Goal: Information Seeking & Learning: Compare options

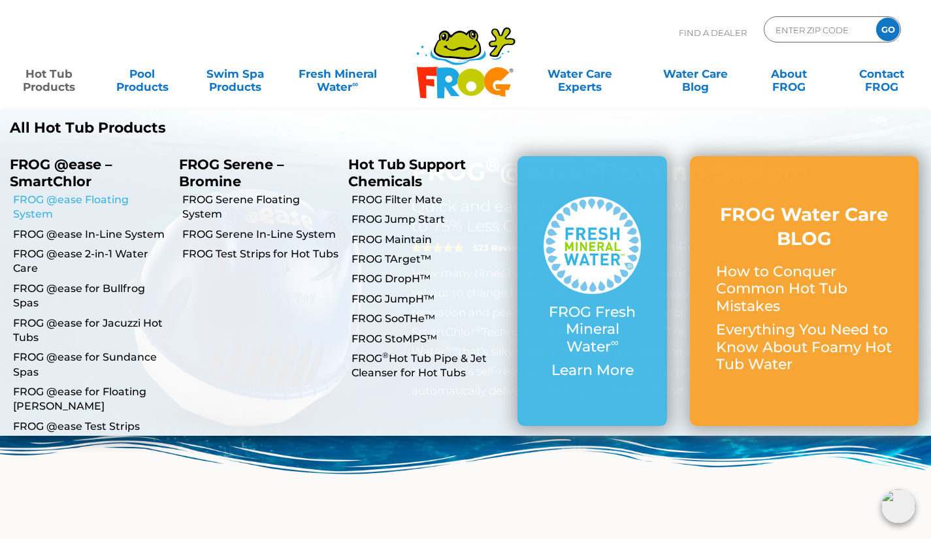
click at [82, 202] on link "FROG @ease Floating System" at bounding box center [91, 207] width 156 height 29
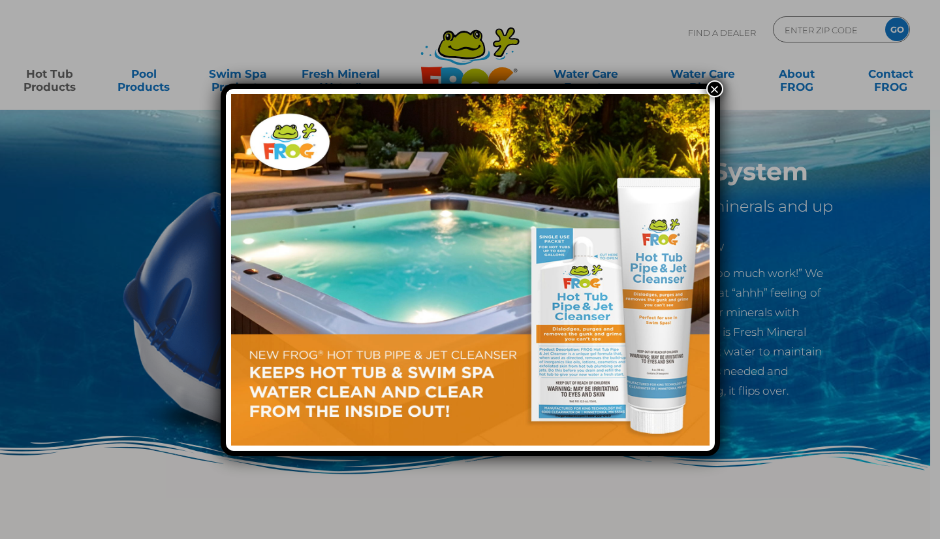
click at [713, 89] on button "×" at bounding box center [715, 88] width 17 height 17
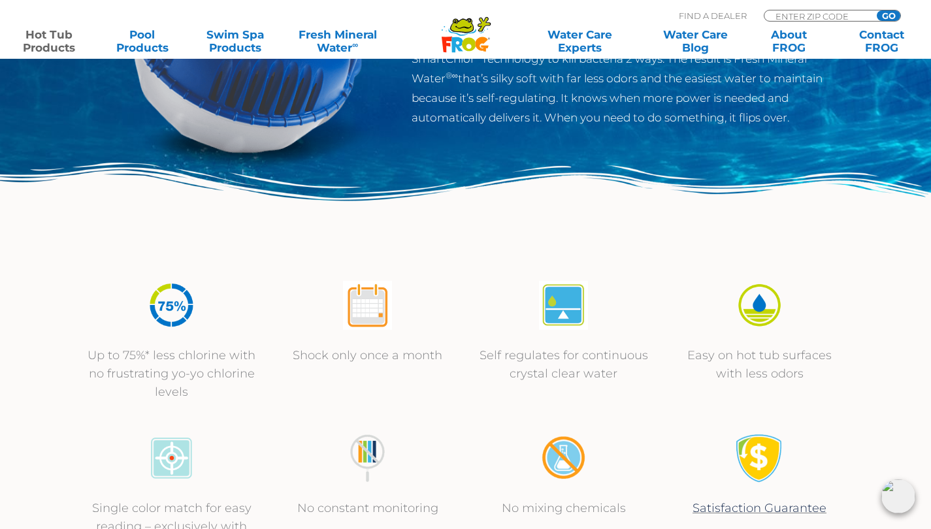
scroll to position [293, 0]
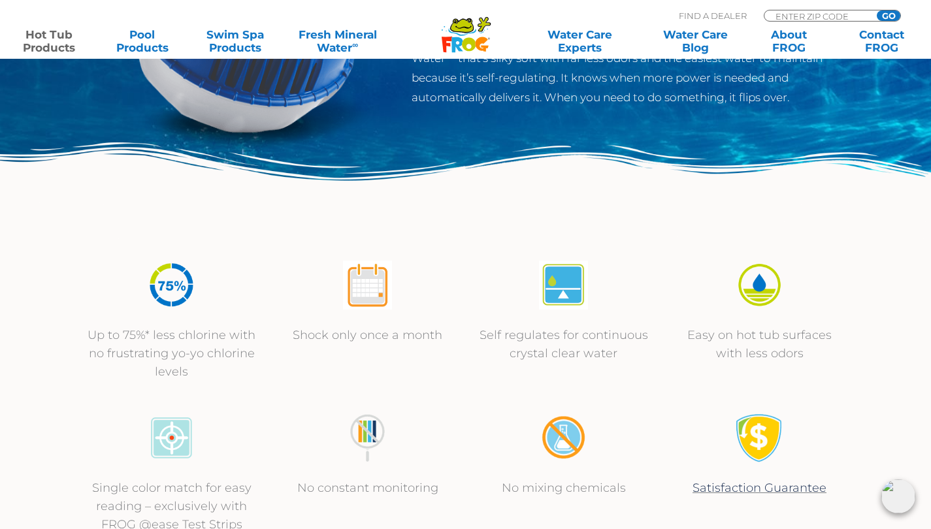
click at [593, 340] on p "Self regulates for continuous crystal clear water" at bounding box center [564, 344] width 170 height 37
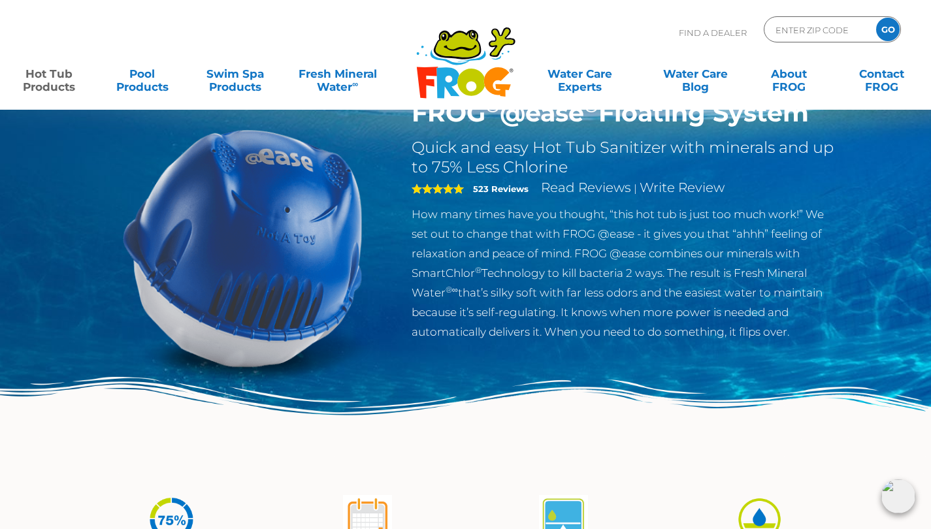
scroll to position [61, 0]
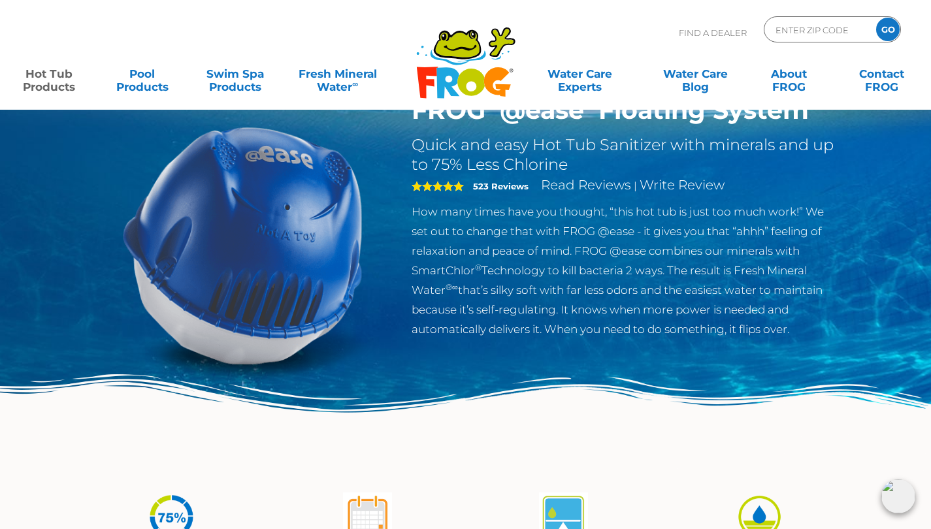
click at [468, 199] on div "5 523 Reviews Read Reviews | Write Review" at bounding box center [624, 187] width 426 height 27
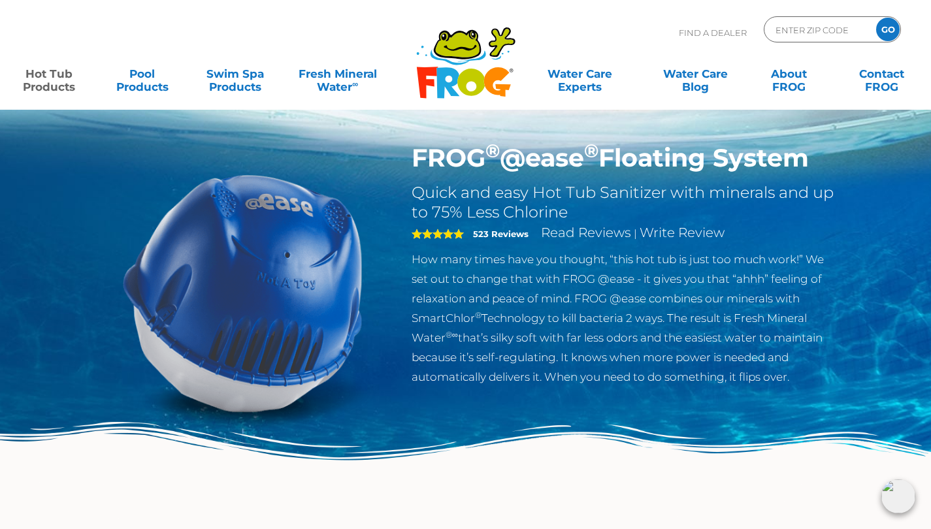
scroll to position [12, 0]
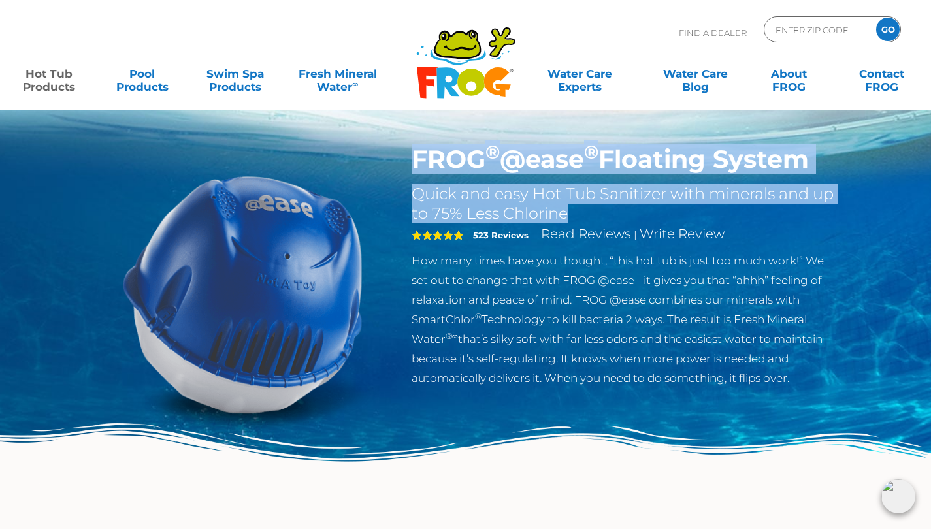
drag, startPoint x: 414, startPoint y: 153, endPoint x: 732, endPoint y: 207, distance: 322.6
click at [732, 207] on div "FROG ® @ease ® Floating System Quick and easy Hot Tub Sanitizer with minerals a…" at bounding box center [624, 266] width 426 height 244
copy div "FROG ® @ease ® Floating System Quick and easy Hot Tub Sanitizer with minerals a…"
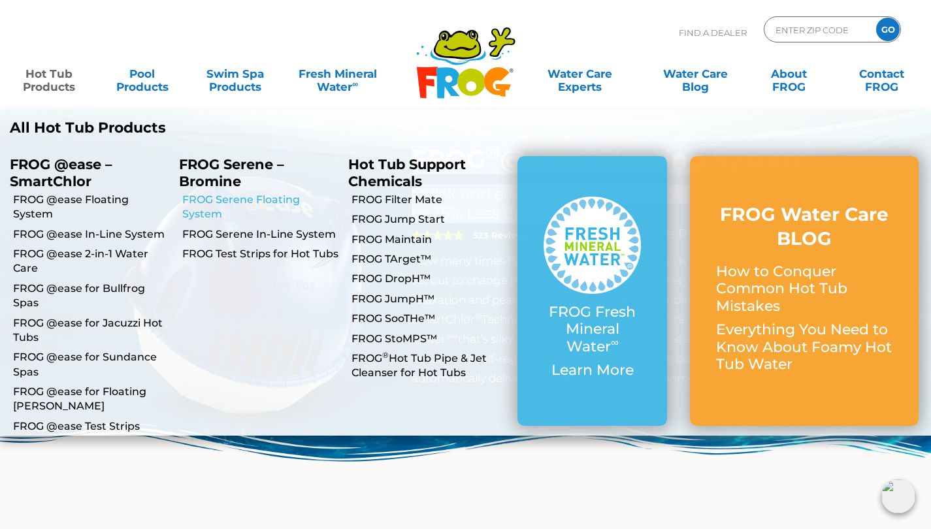
click at [244, 196] on link "FROG Serene Floating System" at bounding box center [260, 207] width 156 height 29
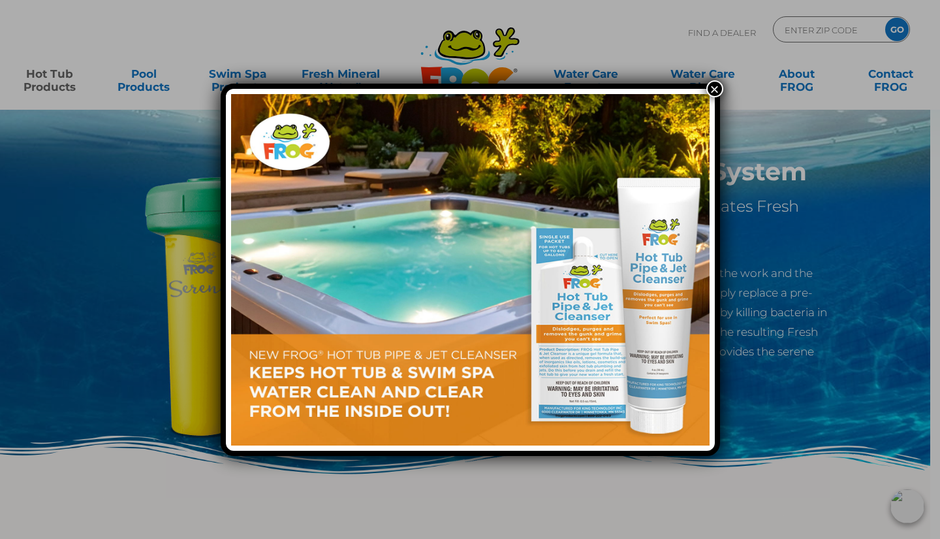
click at [714, 84] on button "×" at bounding box center [715, 88] width 17 height 17
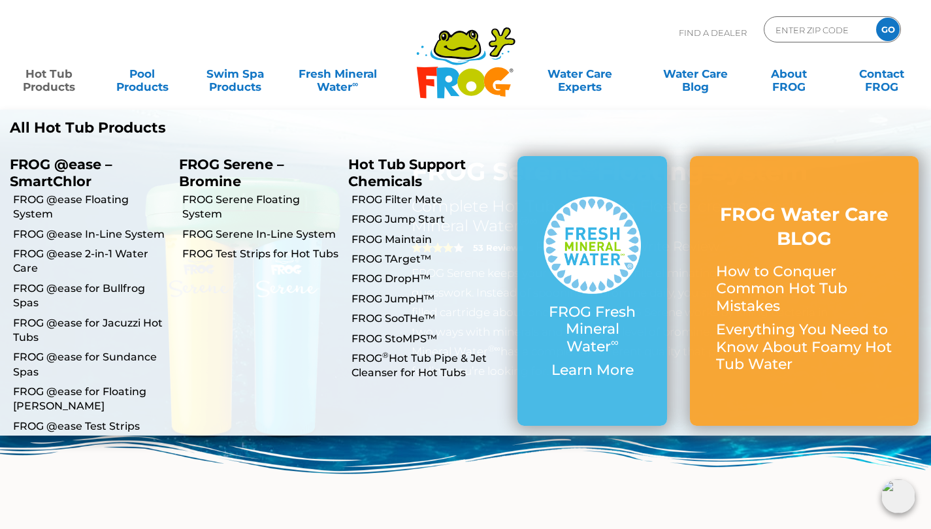
click at [55, 72] on link "Hot Tub Products" at bounding box center [49, 74] width 72 height 26
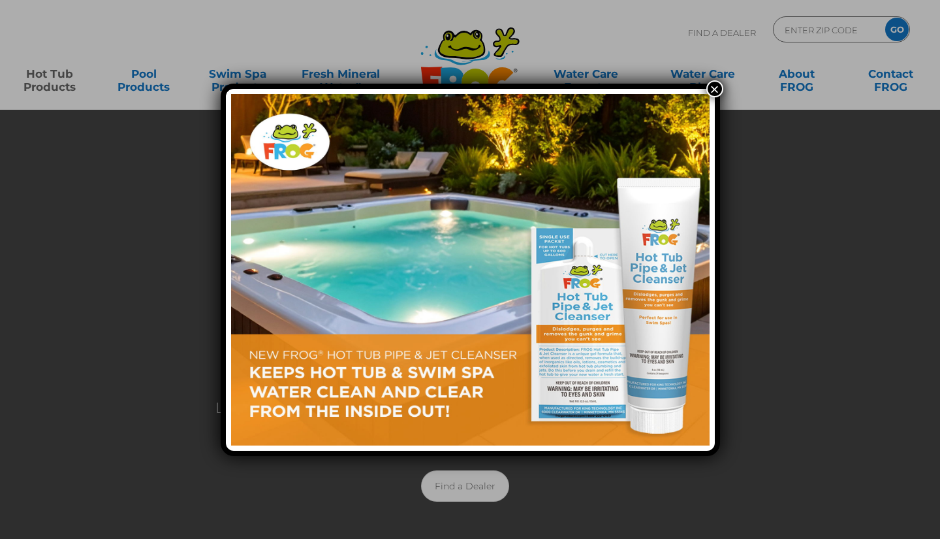
click at [35, 71] on div "×" at bounding box center [470, 269] width 940 height 539
click at [718, 87] on button "×" at bounding box center [715, 88] width 17 height 17
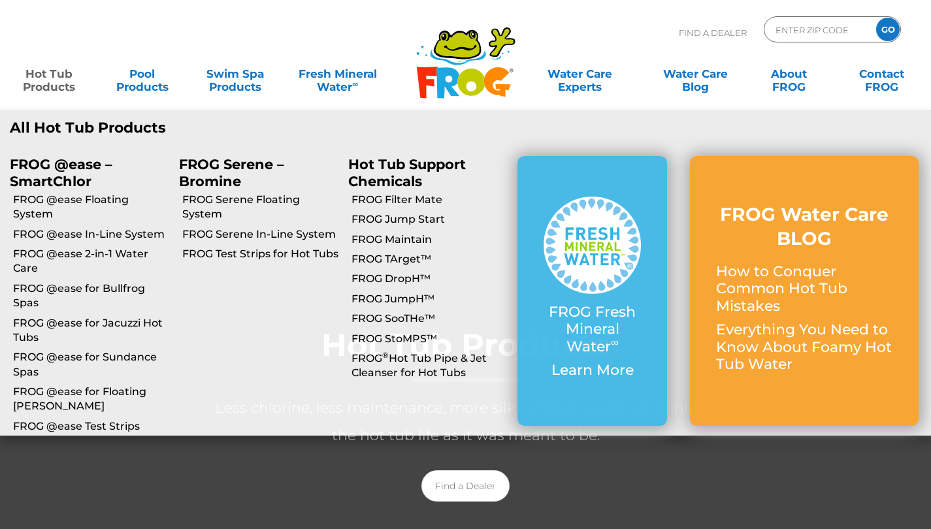
click at [32, 82] on link "Hot Tub Products" at bounding box center [49, 74] width 72 height 26
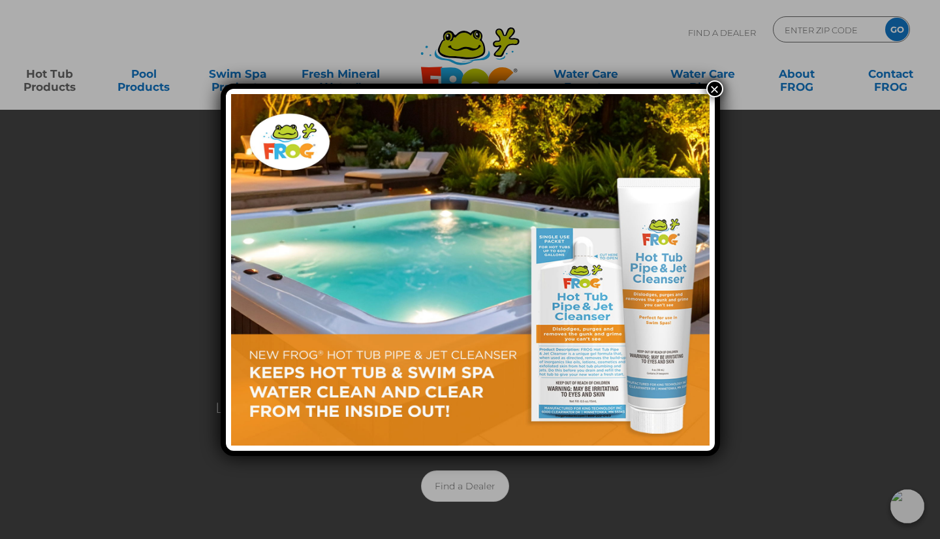
click at [708, 92] on button "×" at bounding box center [715, 88] width 17 height 17
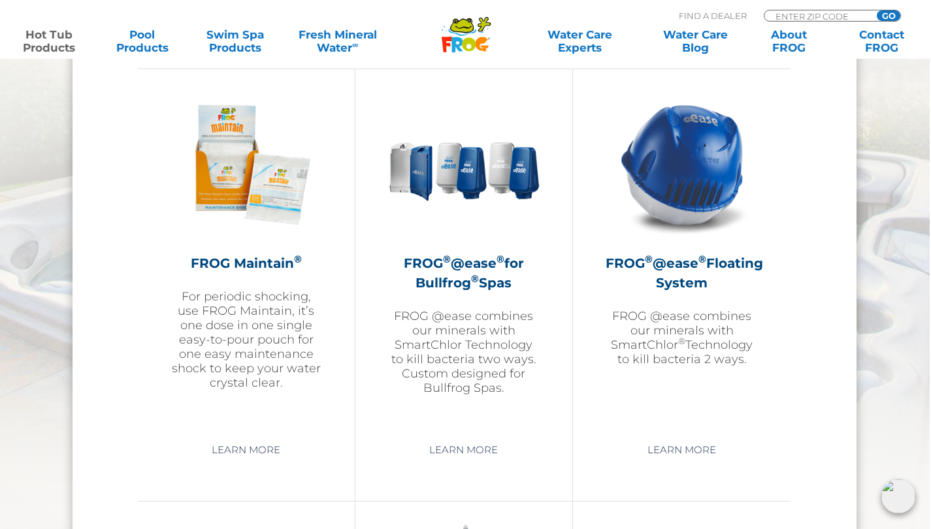
scroll to position [1465, 1]
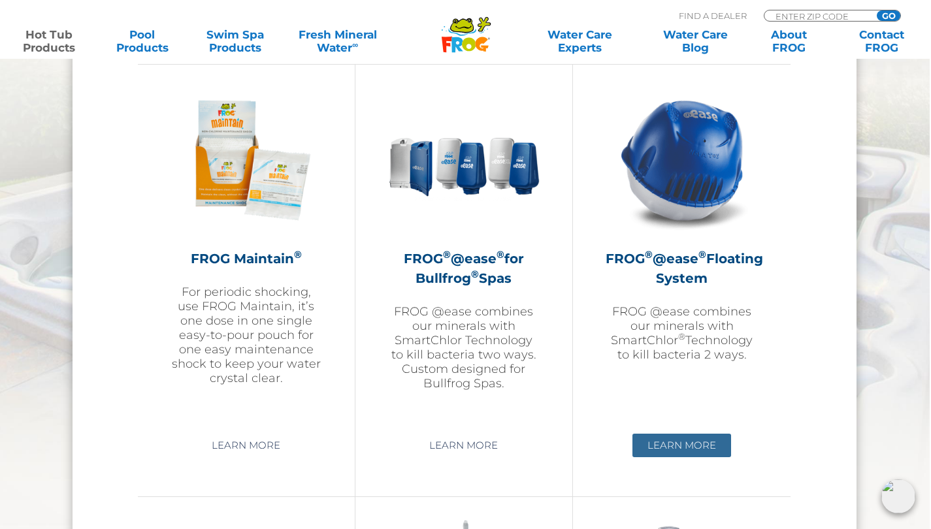
click at [687, 446] on link "Learn More" at bounding box center [681, 446] width 99 height 24
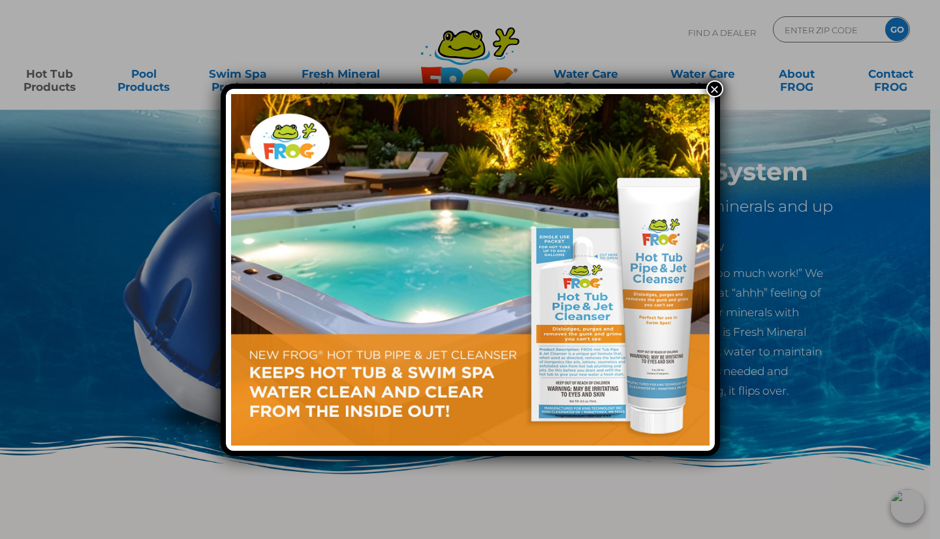
click at [718, 86] on button "×" at bounding box center [715, 88] width 17 height 17
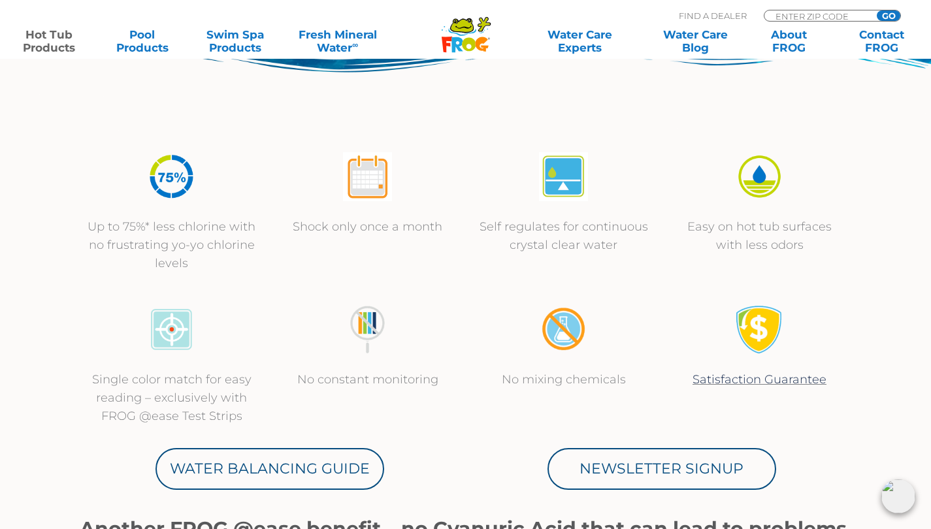
click at [89, 306] on div at bounding box center [172, 337] width 170 height 65
